Goal: Transaction & Acquisition: Purchase product/service

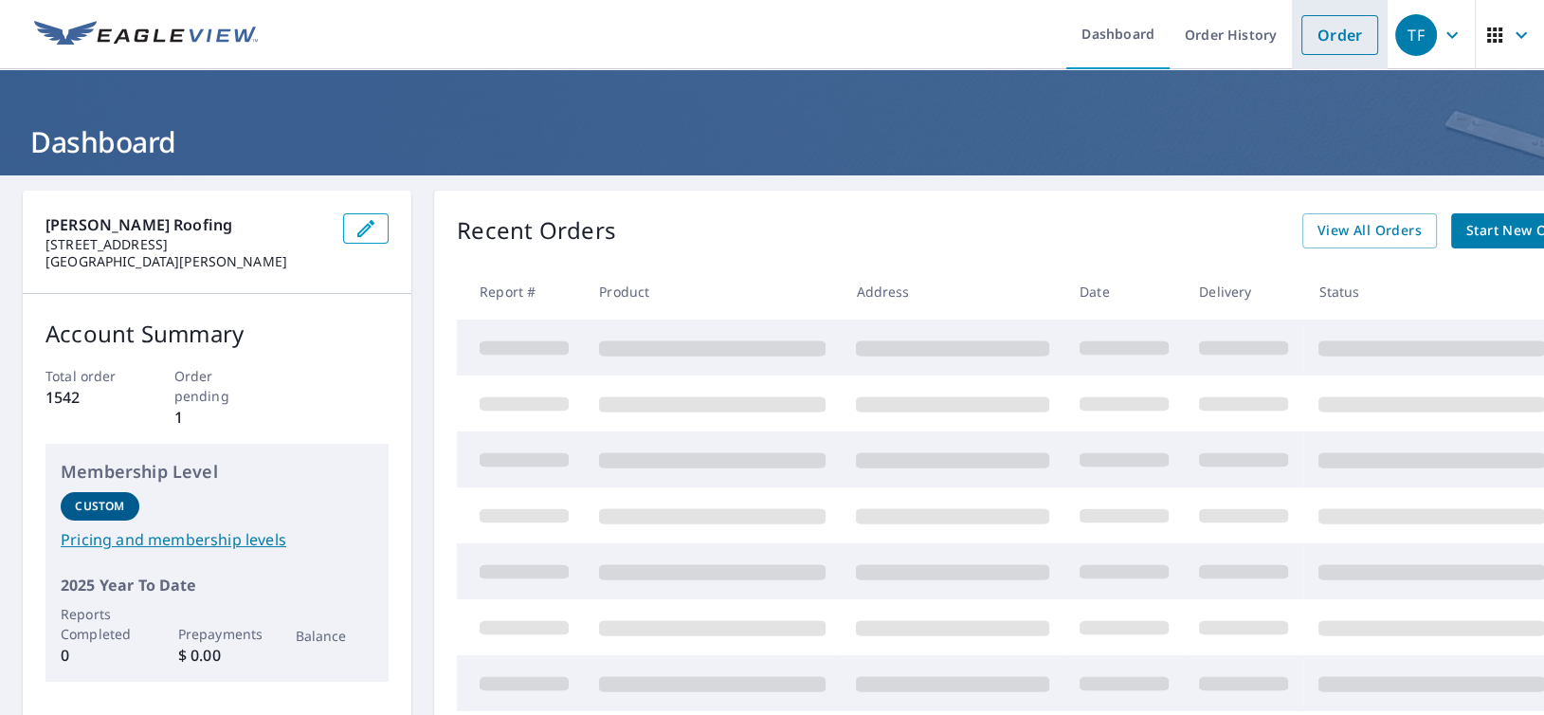
click at [1331, 38] on link "Order" at bounding box center [1340, 35] width 77 height 40
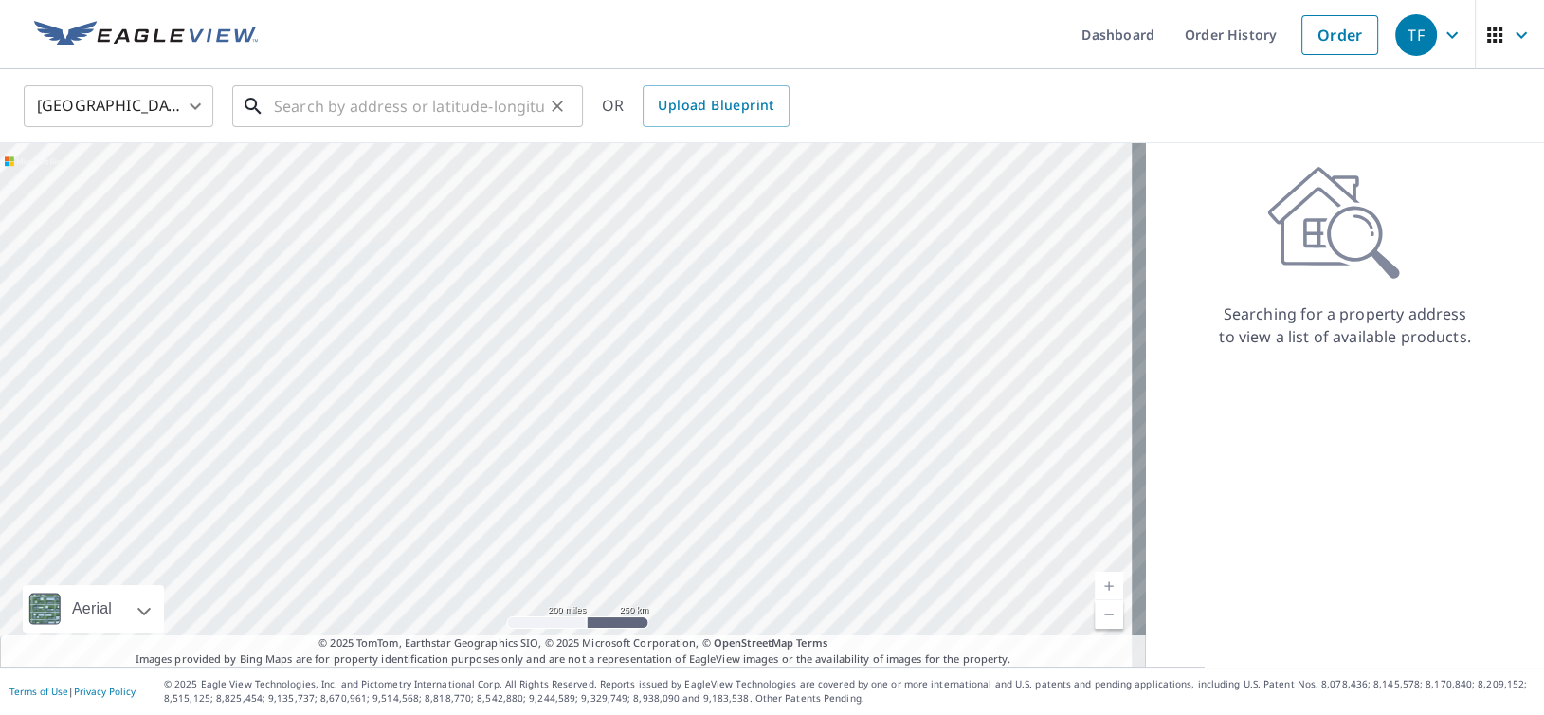
click at [372, 107] on input "text" at bounding box center [409, 106] width 270 height 53
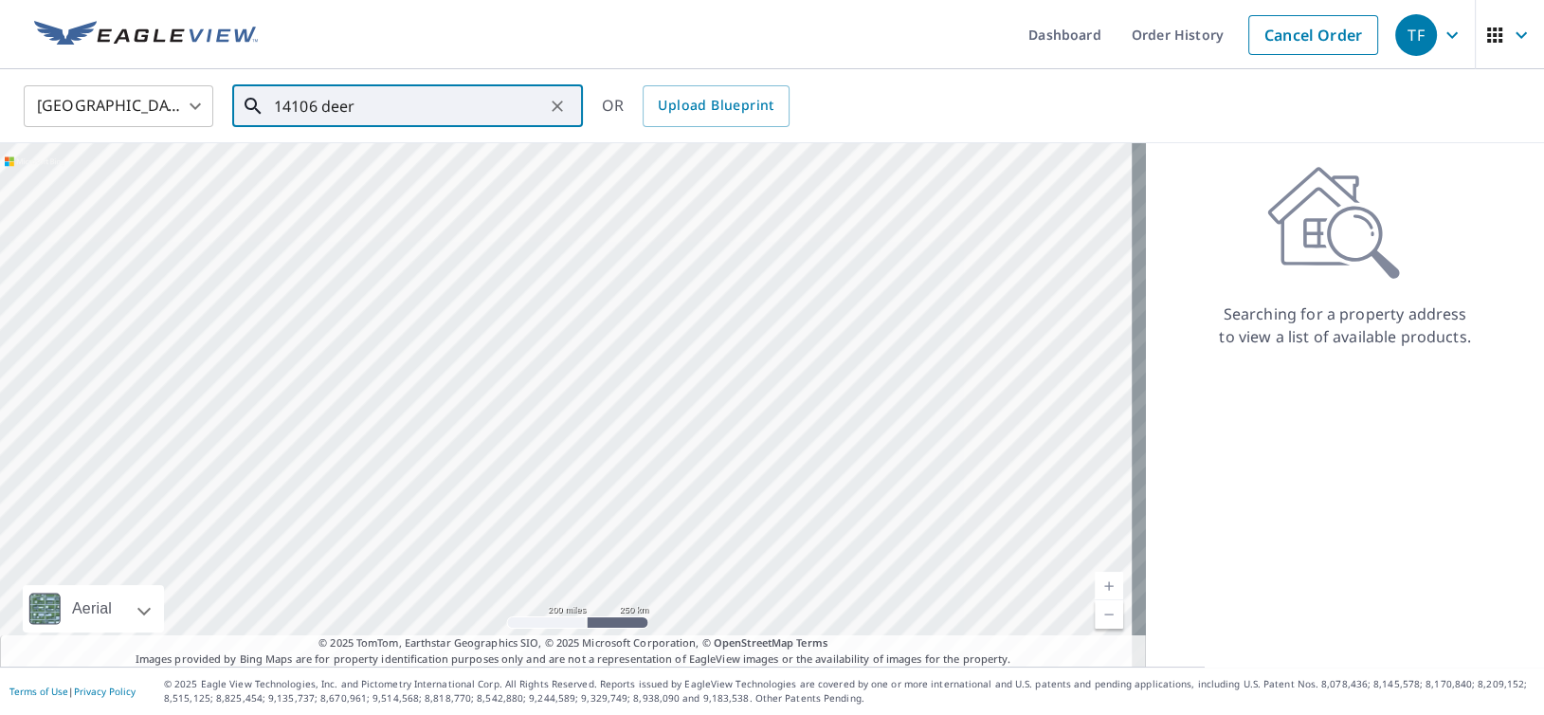
click at [420, 110] on input "14106 deer" at bounding box center [409, 106] width 270 height 53
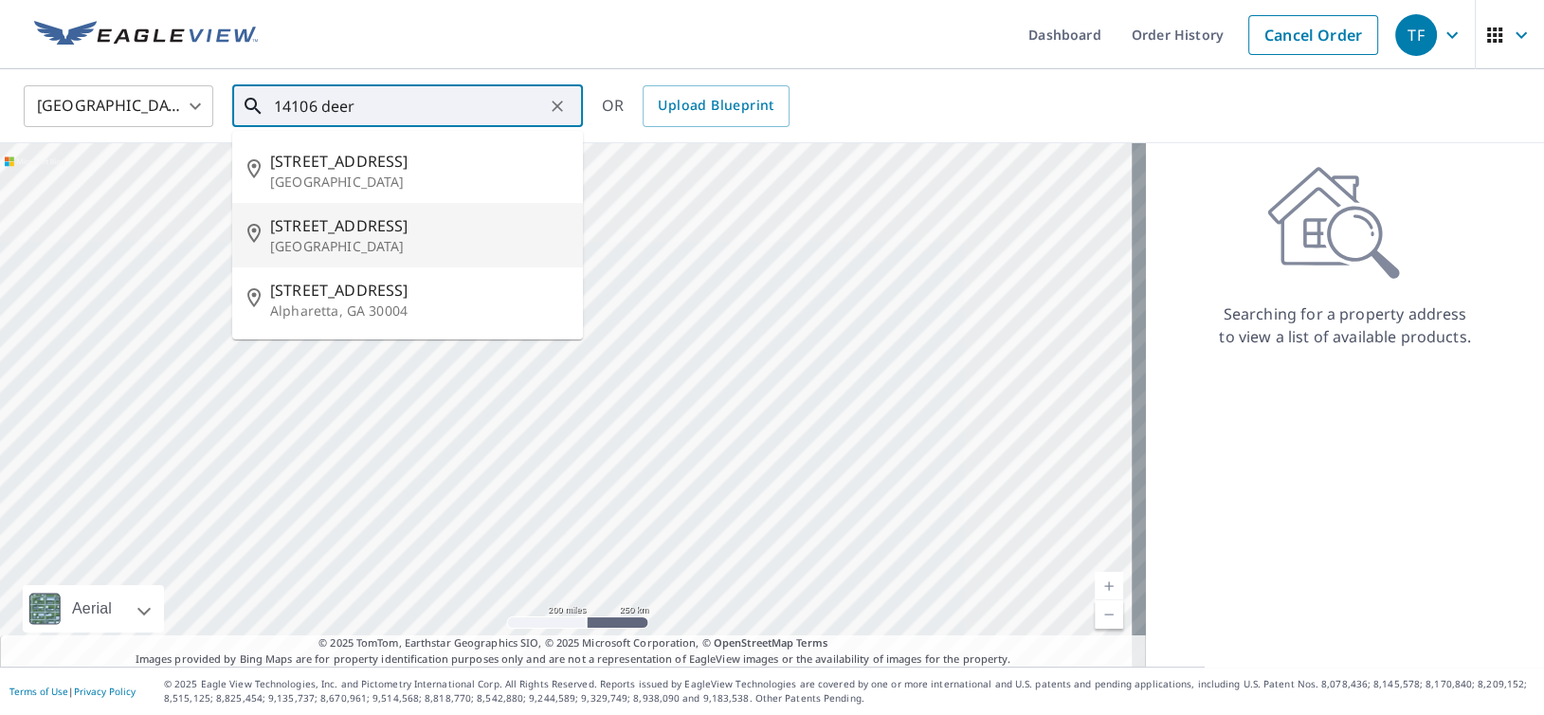
click at [404, 230] on span "[STREET_ADDRESS]" at bounding box center [419, 225] width 298 height 23
type input "[STREET_ADDRESS][PERSON_NAME]"
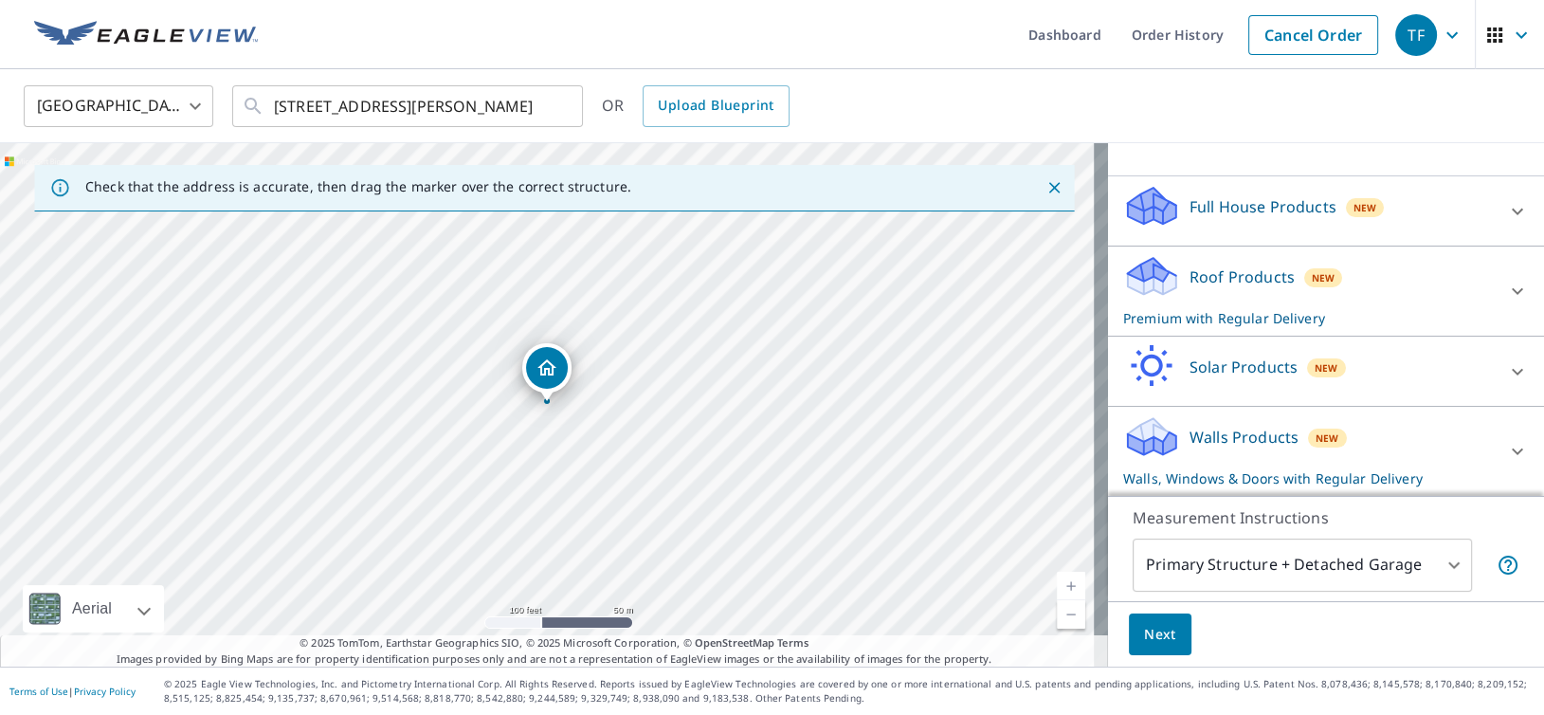
click at [1507, 447] on icon at bounding box center [1518, 451] width 23 height 23
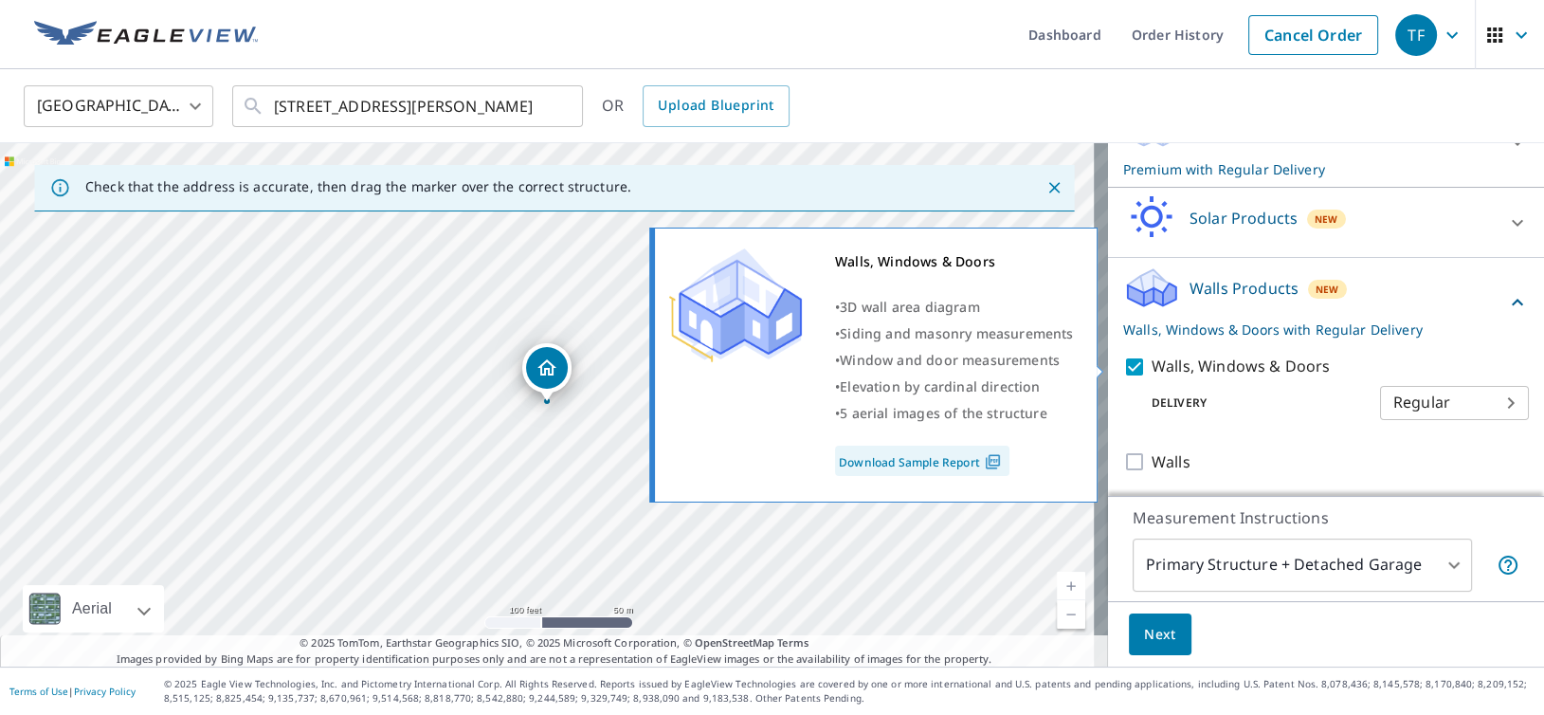
click at [1124, 363] on input "Walls, Windows & Doors" at bounding box center [1137, 367] width 28 height 23
checkbox input "false"
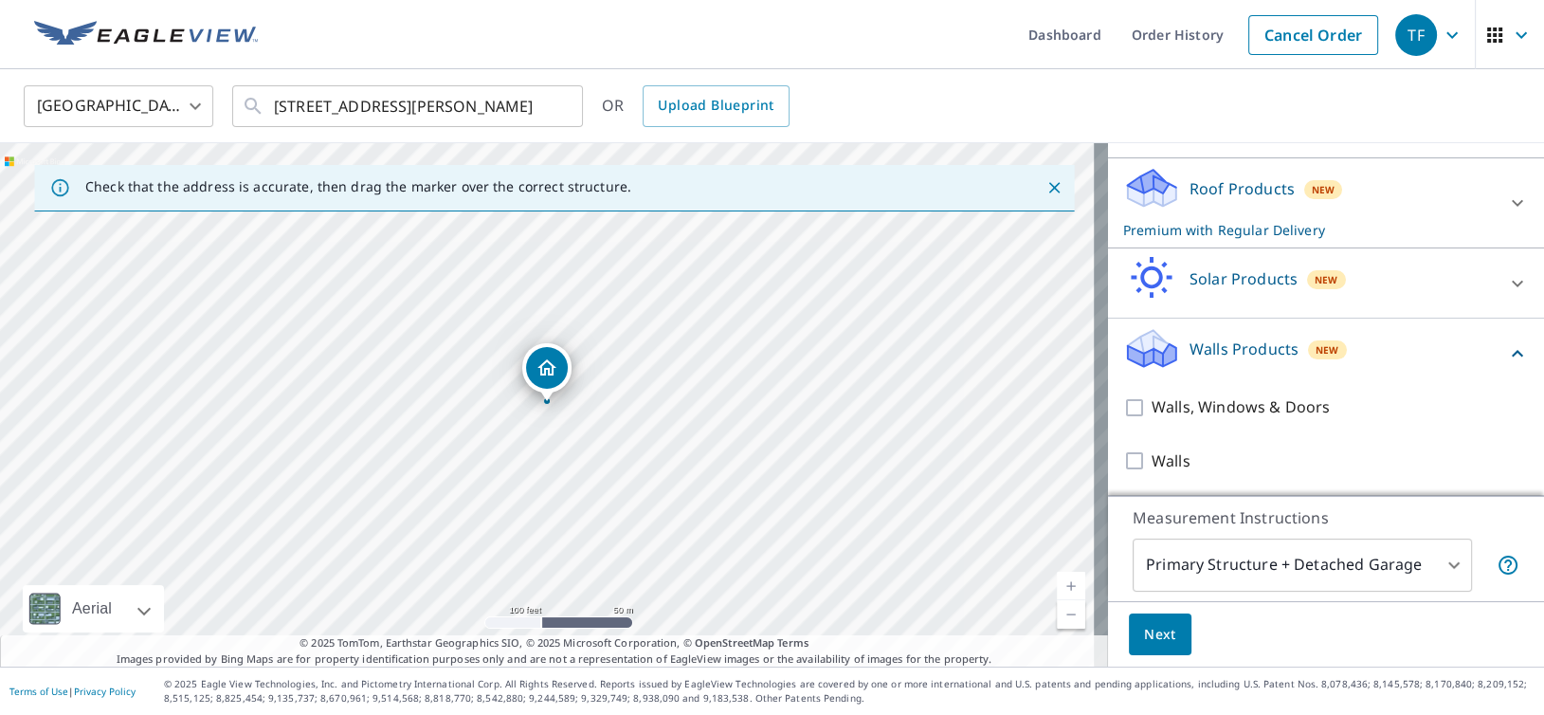
scroll to position [250, 0]
click at [1148, 624] on span "Next" at bounding box center [1160, 635] width 32 height 24
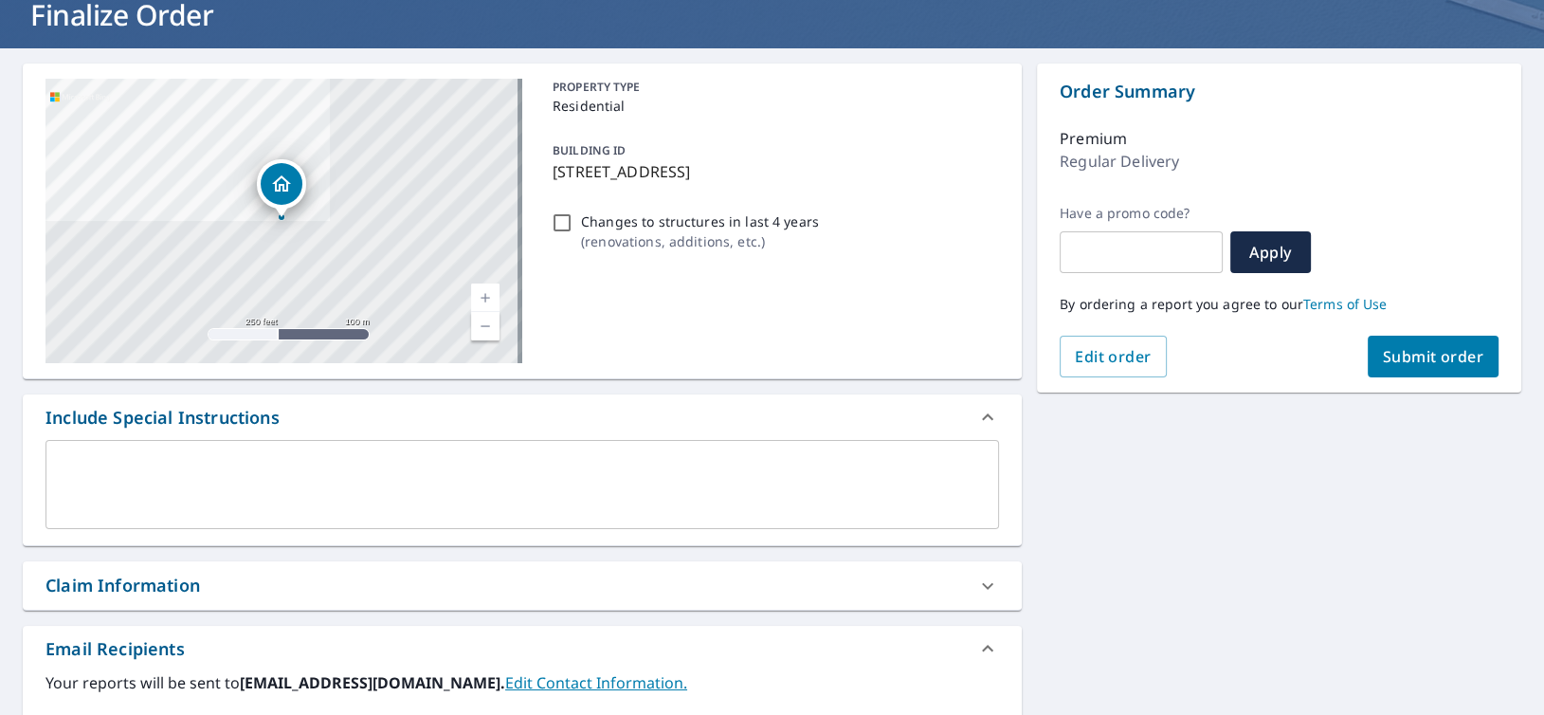
scroll to position [95, 0]
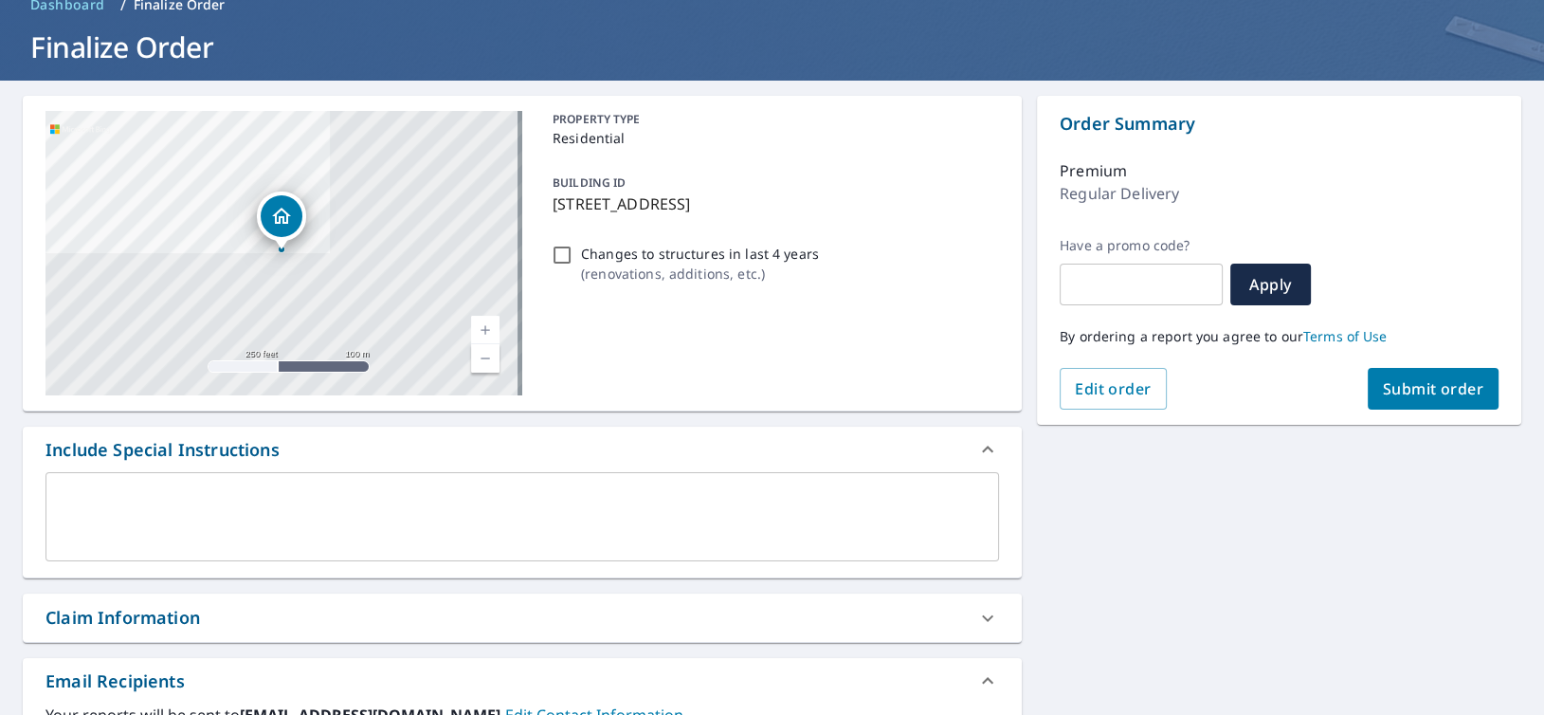
click at [1436, 386] on span "Submit order" at bounding box center [1433, 388] width 101 height 21
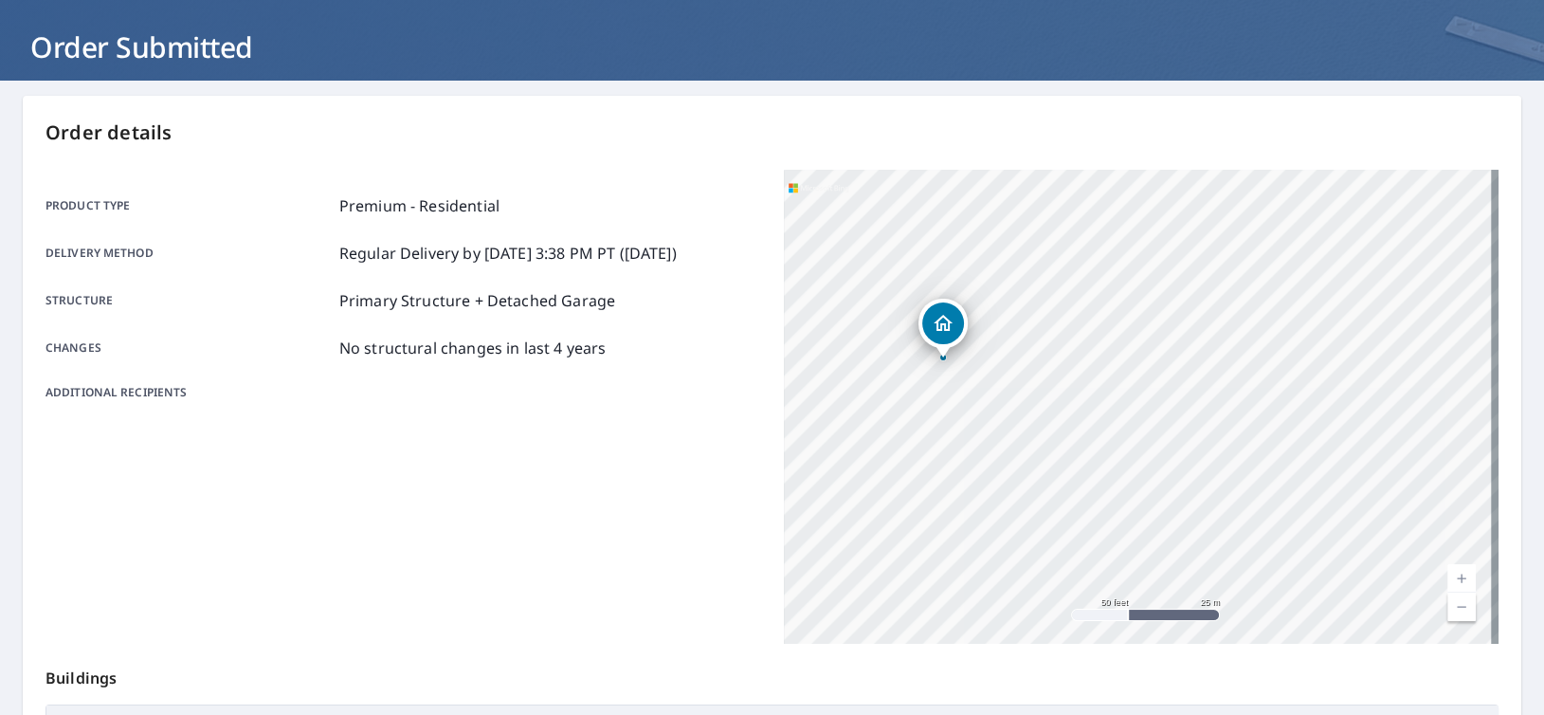
drag, startPoint x: 980, startPoint y: 366, endPoint x: 1026, endPoint y: 374, distance: 46.3
click at [1026, 374] on div "[STREET_ADDRESS][PERSON_NAME]" at bounding box center [1142, 407] width 716 height 474
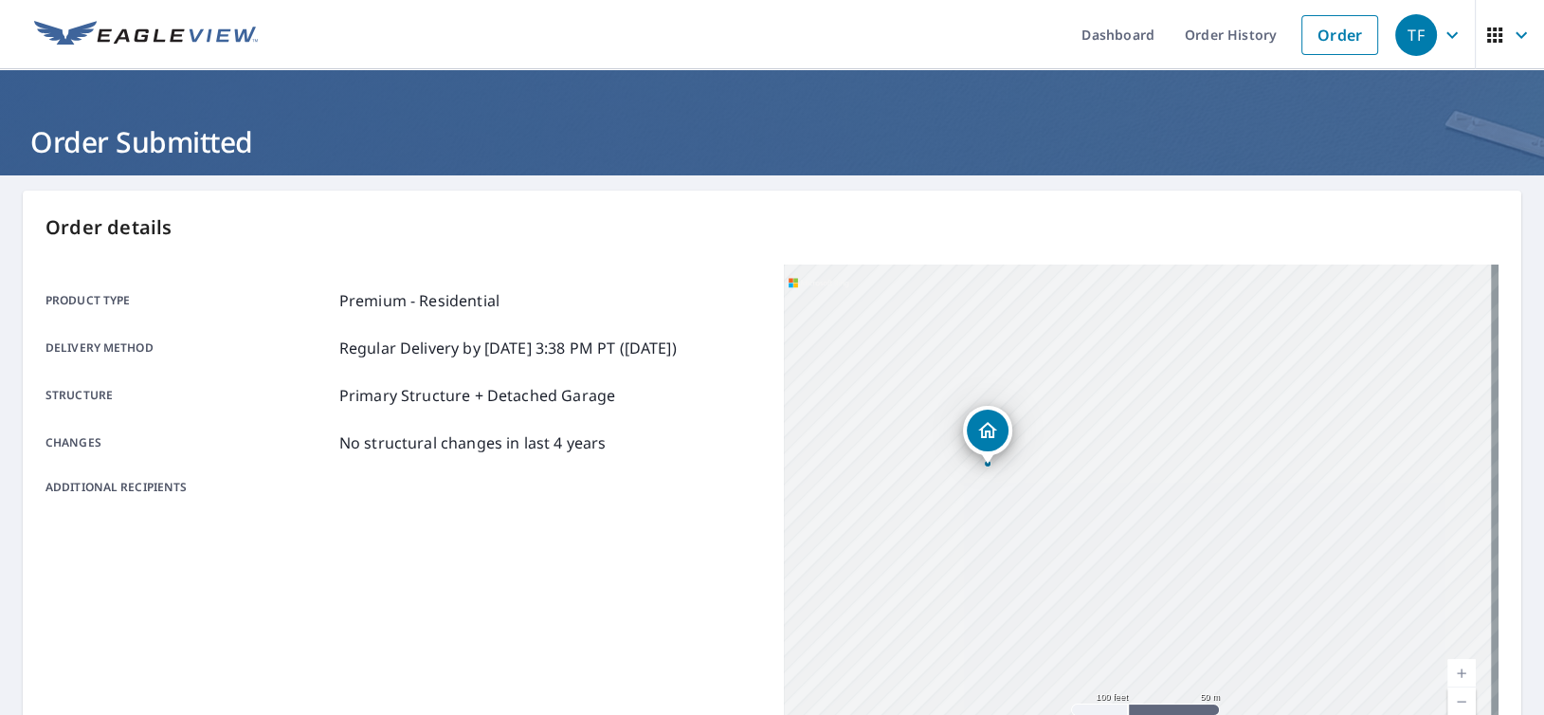
drag, startPoint x: 1056, startPoint y: 428, endPoint x: 987, endPoint y: 438, distance: 70.0
click at [987, 438] on icon "Dropped pin, building 1, Residential property, 14106 Deer Trail Dr Hudson, FL 3…" at bounding box center [988, 430] width 23 height 23
